Goal: Information Seeking & Learning: Learn about a topic

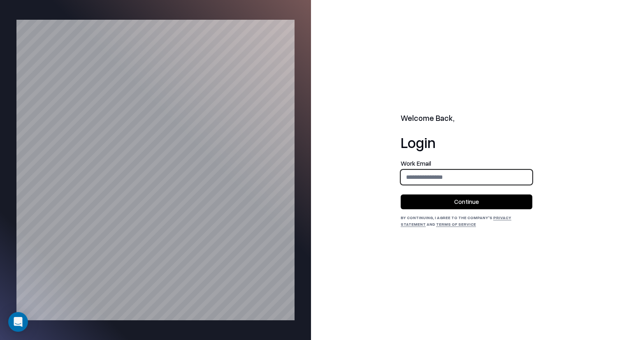
click at [412, 177] on input "email" at bounding box center [466, 177] width 131 height 15
type input "**********"
click at [457, 202] on button "Continue" at bounding box center [467, 202] width 132 height 15
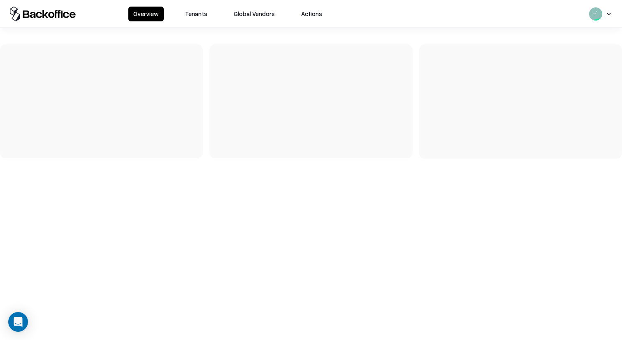
click at [197, 12] on button "Tenants" at bounding box center [196, 14] width 32 height 15
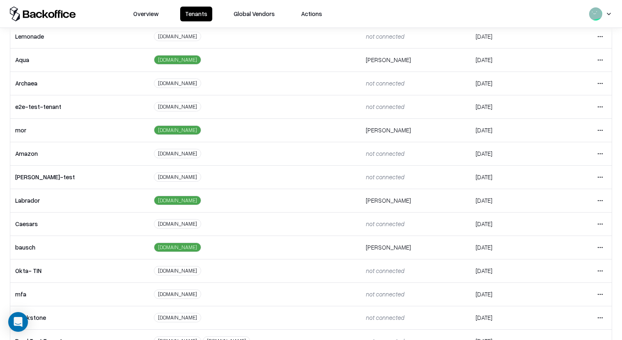
scroll to position [114, 0]
click at [601, 249] on html "Overview Tenants Global Vendors Actions Tenants Add Tenant Tenant name Domain A…" at bounding box center [311, 170] width 622 height 340
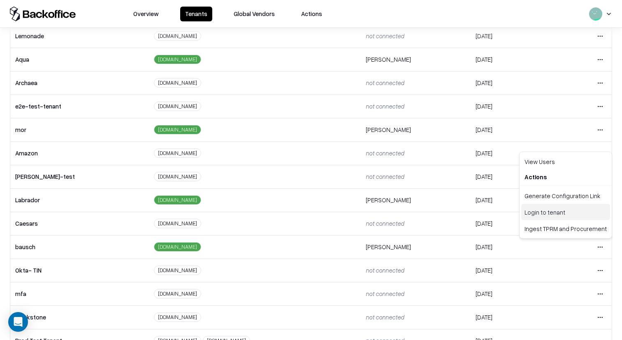
click at [558, 213] on div "Login to tenant" at bounding box center [566, 212] width 89 height 16
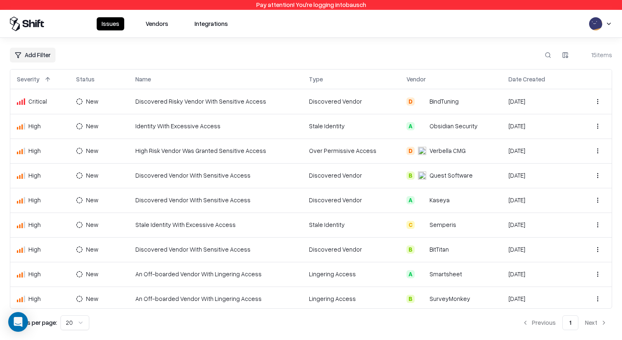
click at [156, 23] on button "Vendors" at bounding box center [157, 23] width 33 height 13
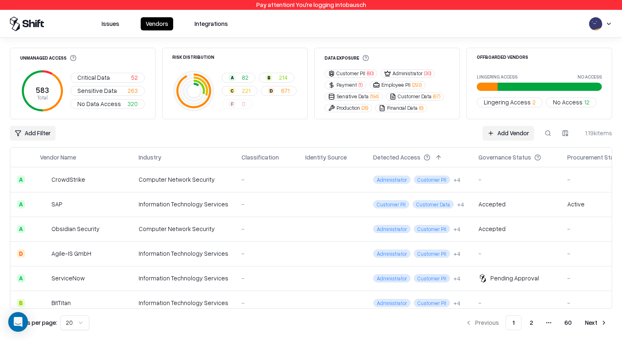
click at [226, 183] on td "Computer Network Security" at bounding box center [183, 180] width 103 height 25
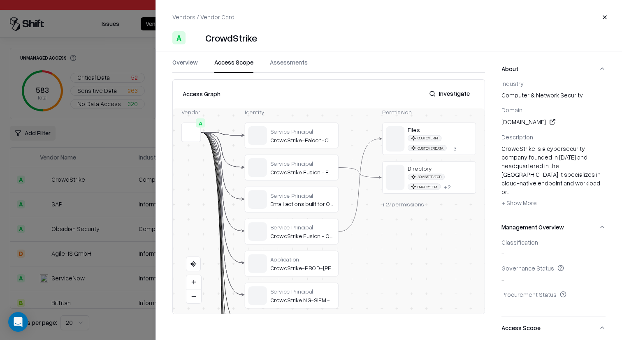
click at [238, 65] on button "Access Scope" at bounding box center [233, 65] width 39 height 15
click at [190, 60] on button "Overview" at bounding box center [185, 65] width 26 height 15
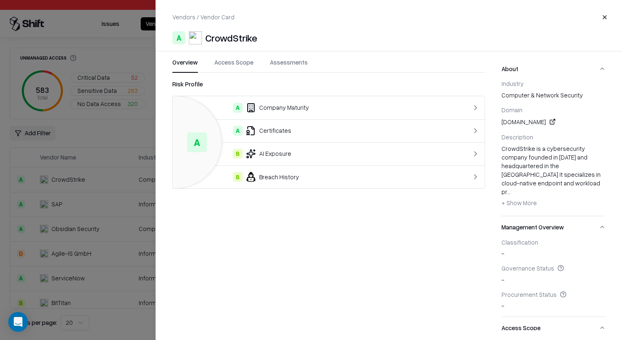
click at [532, 217] on button "Management Overview" at bounding box center [554, 228] width 104 height 22
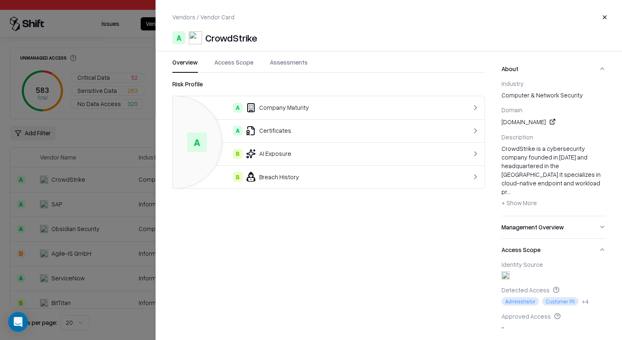
click at [530, 239] on button "Access Scope" at bounding box center [554, 250] width 104 height 22
click at [524, 261] on button "Contacts" at bounding box center [554, 272] width 104 height 22
click at [515, 72] on button "About" at bounding box center [554, 69] width 104 height 22
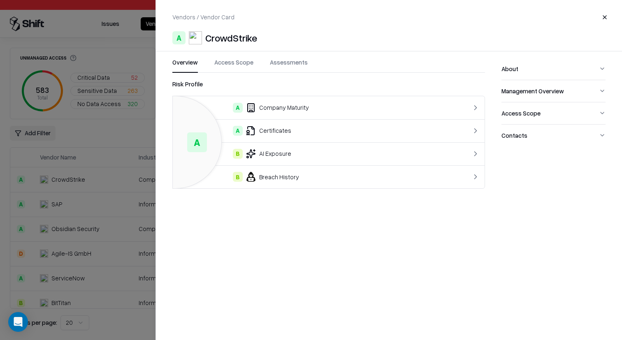
click at [511, 66] on button "About" at bounding box center [554, 69] width 104 height 22
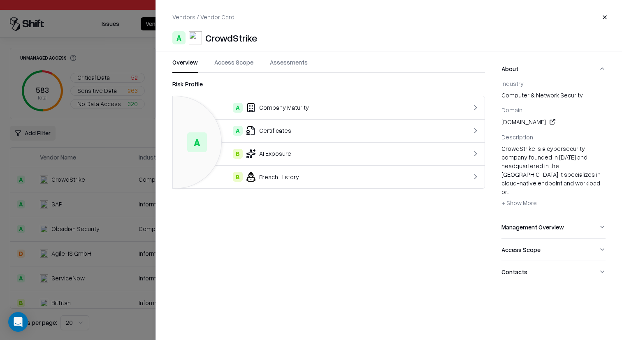
click at [529, 217] on button "Management Overview" at bounding box center [554, 228] width 104 height 22
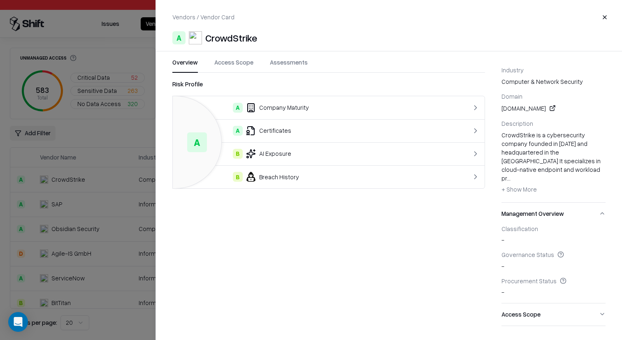
click at [525, 304] on button "Access Scope" at bounding box center [554, 315] width 104 height 22
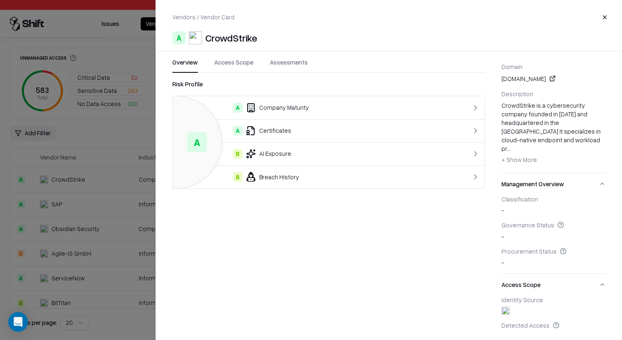
scroll to position [92, 0]
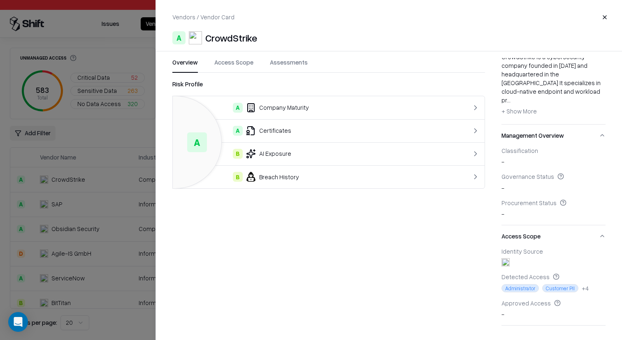
click at [523, 326] on button "Contacts" at bounding box center [554, 337] width 104 height 22
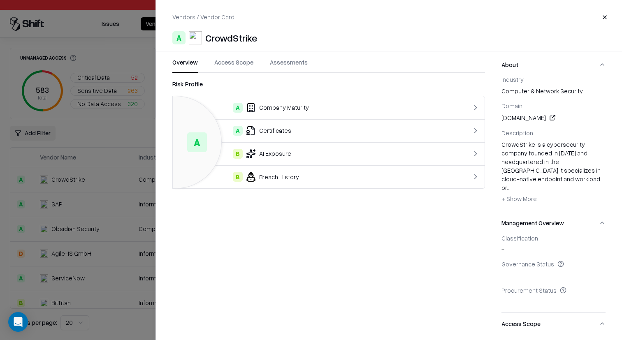
scroll to position [0, 0]
